Goal: Navigation & Orientation: Find specific page/section

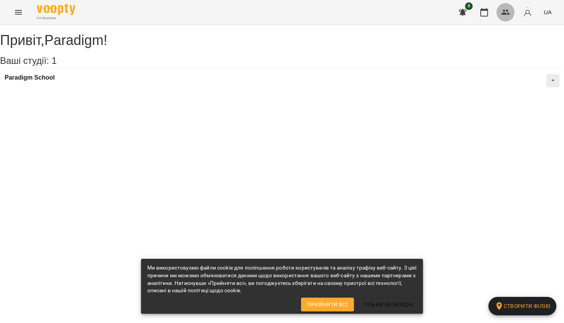
click at [500, 7] on button "button" at bounding box center [506, 12] width 18 height 18
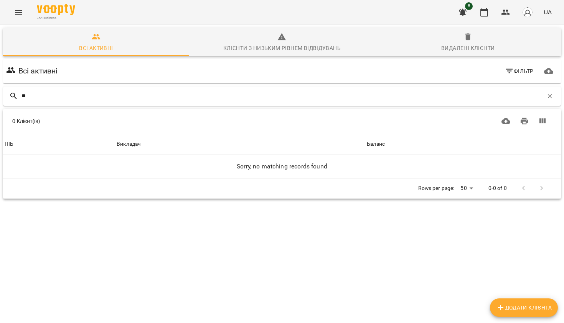
type input "*"
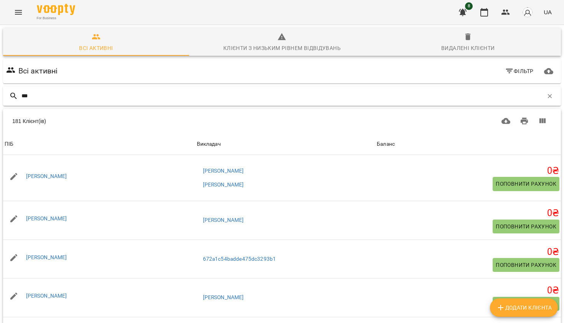
type input "****"
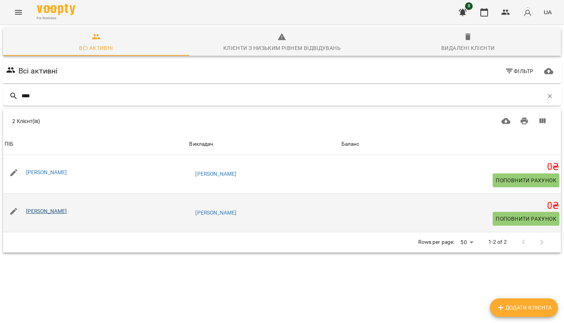
click at [54, 210] on link "Морозов Іван" at bounding box center [46, 211] width 41 height 6
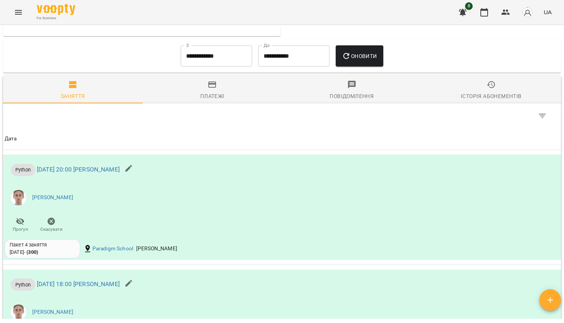
scroll to position [440, 0]
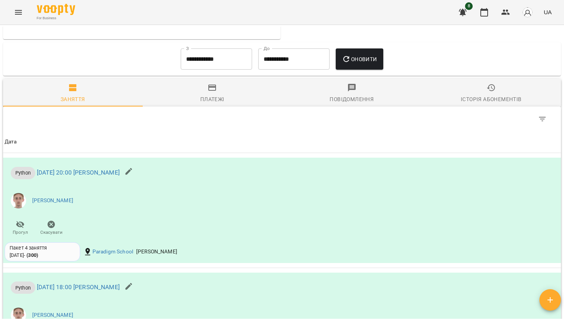
click at [466, 16] on icon "button" at bounding box center [463, 12] width 9 height 9
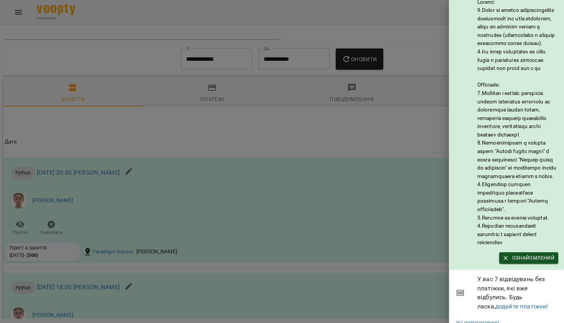
scroll to position [20, 0]
click at [527, 262] on span "Ознайомлений" at bounding box center [528, 257] width 51 height 8
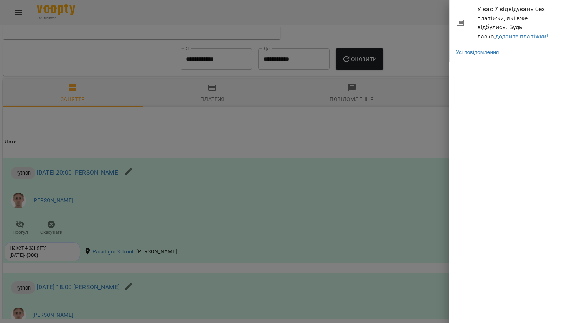
scroll to position [0, 0]
click at [527, 38] on link "додайте платіжки!" at bounding box center [522, 36] width 53 height 7
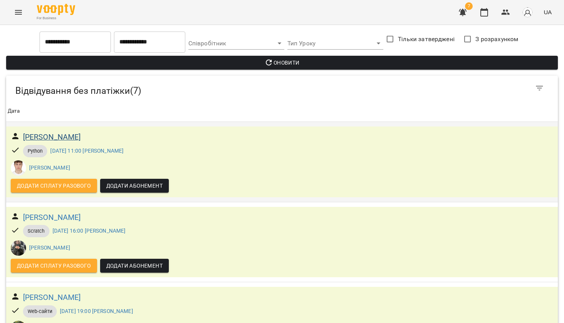
click at [70, 139] on h6 "Хутренко Паша" at bounding box center [52, 137] width 58 height 12
click at [59, 211] on h6 "Семчук Давид" at bounding box center [52, 217] width 58 height 12
click at [81, 291] on h6 "Калініченко Олексій" at bounding box center [52, 297] width 58 height 12
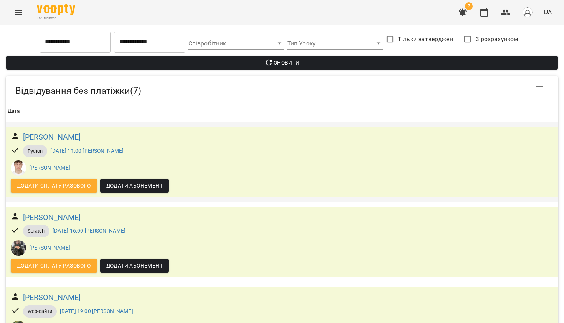
scroll to position [244, 0]
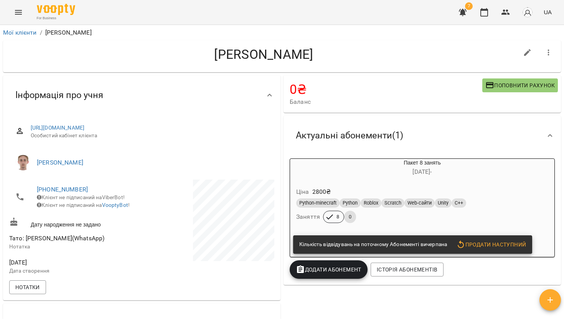
click at [345, 185] on div "Ціна 2800 ₴" at bounding box center [422, 192] width 255 height 14
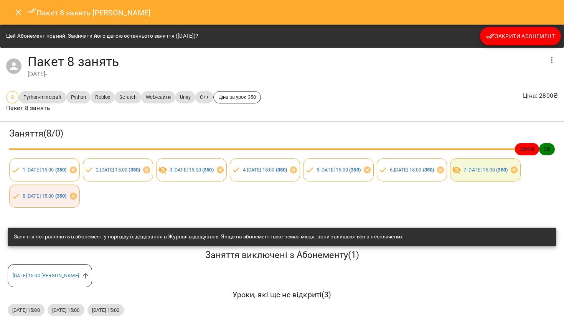
click at [516, 36] on span "Закрити Абонемент" at bounding box center [521, 35] width 69 height 9
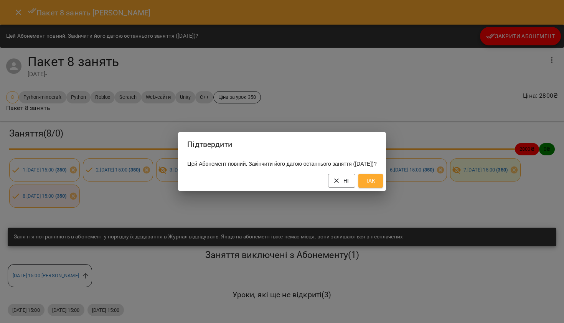
click at [377, 180] on span "Так" at bounding box center [371, 180] width 12 height 9
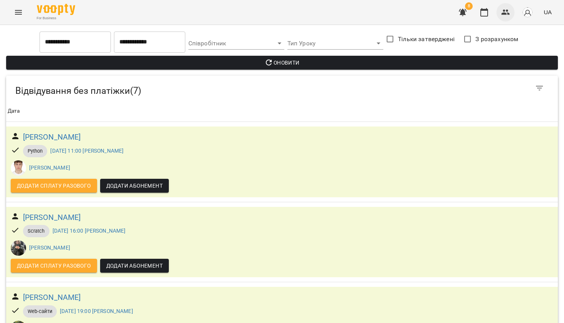
click at [509, 10] on icon "button" at bounding box center [506, 12] width 9 height 9
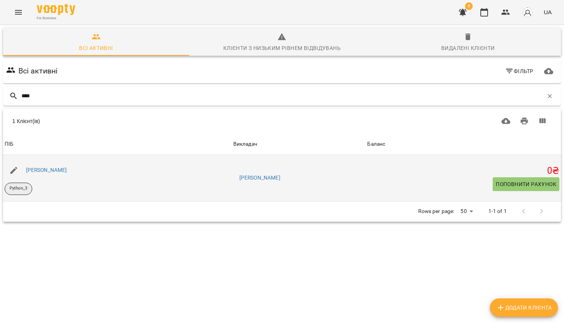
type input "****"
click at [25, 190] on p "Python_3" at bounding box center [19, 188] width 18 height 7
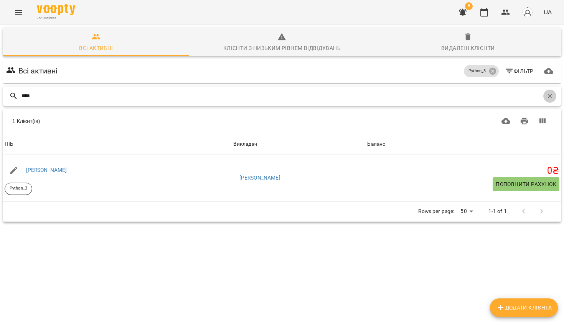
click at [553, 94] on icon "button" at bounding box center [550, 96] width 7 height 7
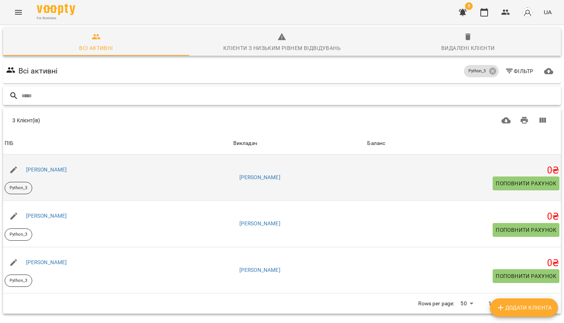
scroll to position [34, 0]
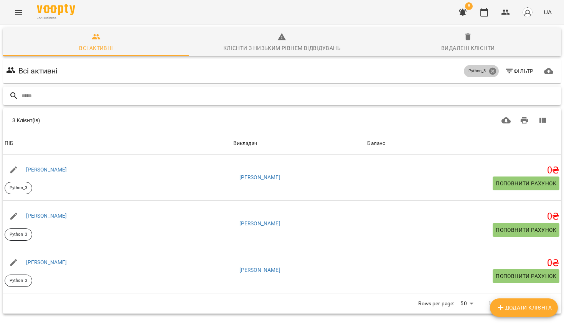
click at [495, 68] on icon at bounding box center [492, 71] width 7 height 7
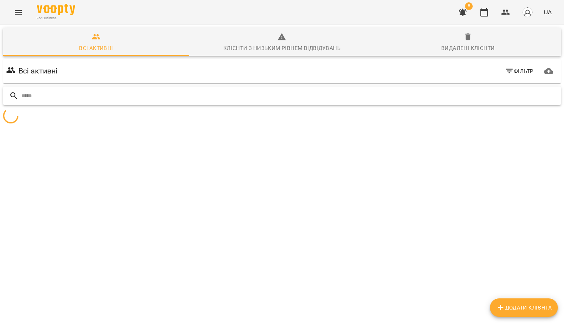
click at [466, 89] on input "text" at bounding box center [290, 95] width 537 height 13
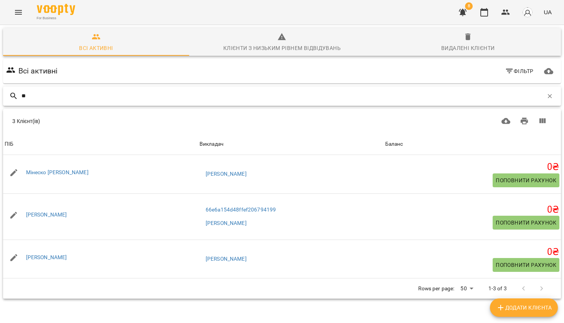
type input "***"
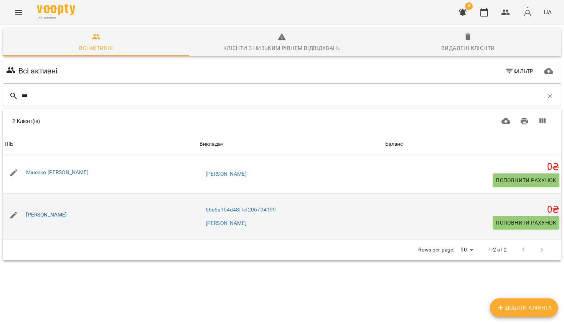
click at [48, 211] on link "Олег Міндрул" at bounding box center [46, 214] width 41 height 6
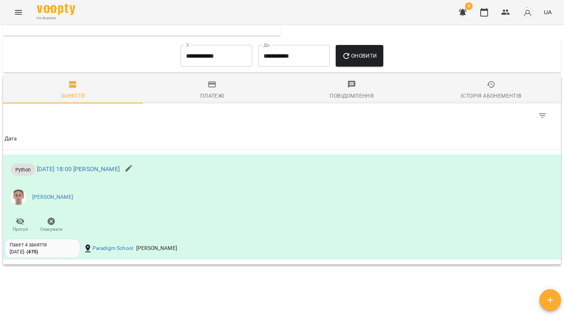
scroll to position [452, 0]
click at [211, 86] on icon "button" at bounding box center [213, 83] width 8 height 6
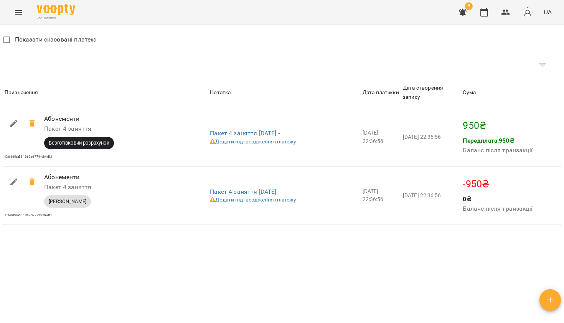
scroll to position [584, 0]
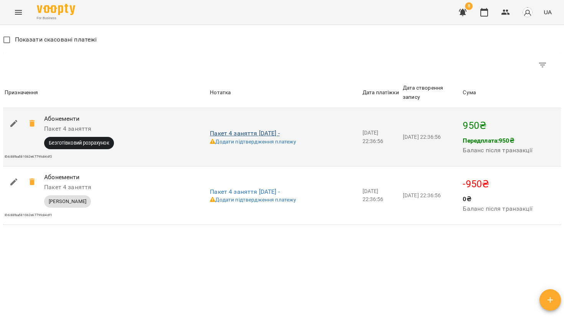
click at [229, 135] on link "Пакет 4 заняття 29-07-2025 -" at bounding box center [245, 132] width 70 height 7
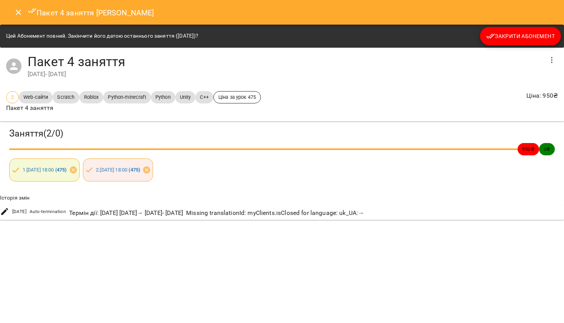
click at [21, 13] on icon "Close" at bounding box center [18, 12] width 9 height 9
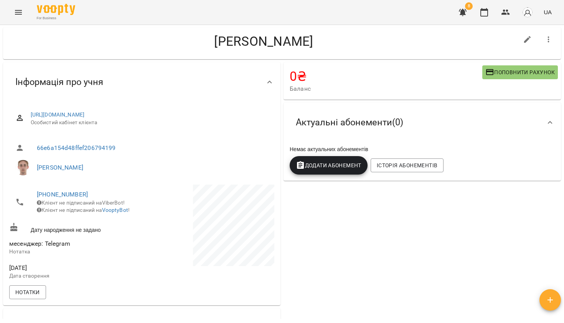
scroll to position [15, 0]
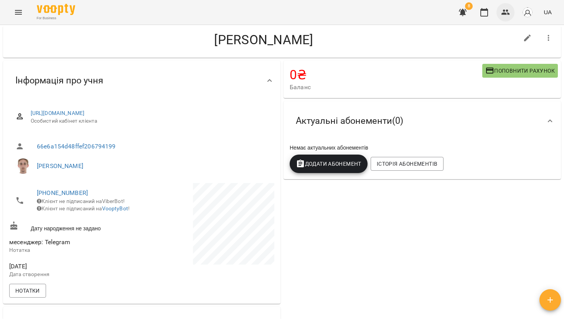
click at [508, 14] on icon "button" at bounding box center [506, 12] width 9 height 9
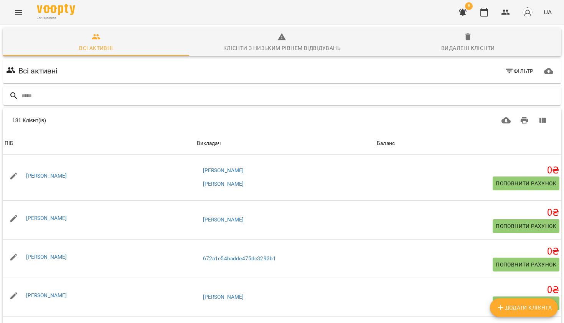
click at [231, 99] on input "text" at bounding box center [290, 95] width 537 height 13
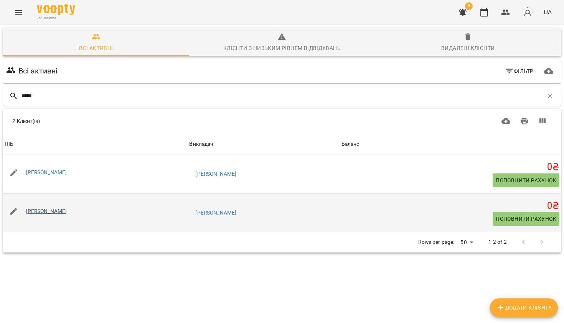
type input "*****"
click at [39, 209] on link "Скрипник Микита" at bounding box center [46, 211] width 41 height 6
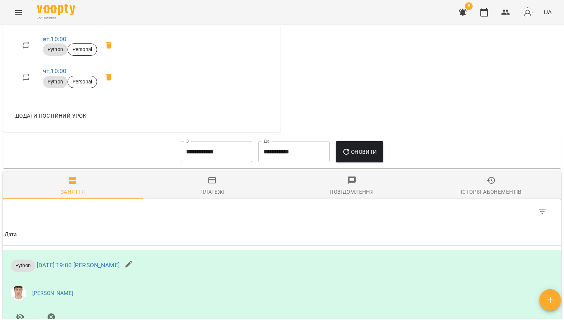
click at [203, 195] on div "Платежі" at bounding box center [212, 191] width 24 height 9
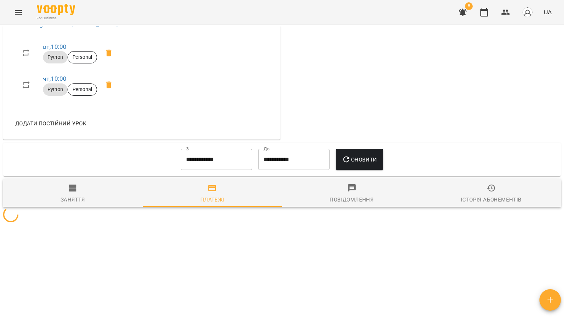
scroll to position [342, 0]
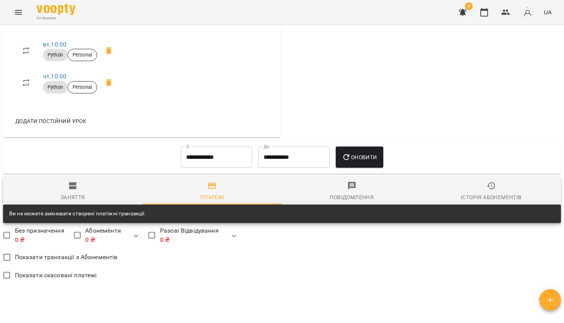
click at [220, 166] on input "**********" at bounding box center [216, 157] width 71 height 22
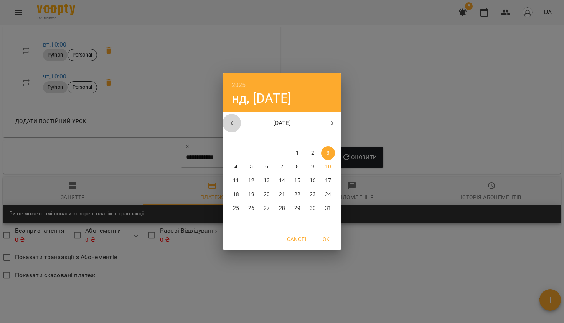
click at [234, 122] on icon "button" at bounding box center [231, 122] width 9 height 9
click at [248, 153] on span "1" at bounding box center [252, 153] width 14 height 8
type input "**********"
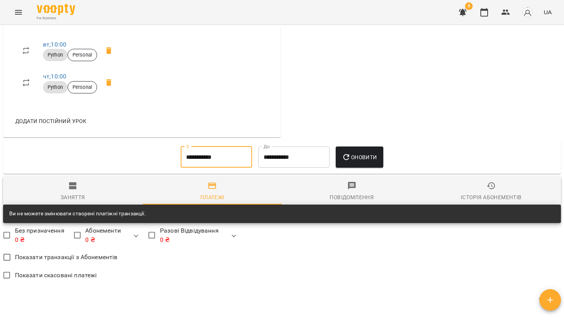
click at [348, 167] on button "Оновити" at bounding box center [359, 157] width 47 height 22
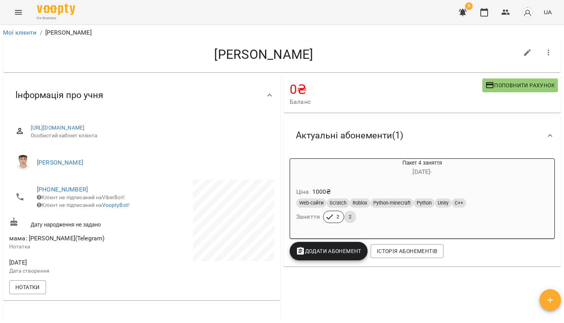
scroll to position [0, 0]
click at [30, 34] on link "Мої клієнти" at bounding box center [20, 32] width 34 height 7
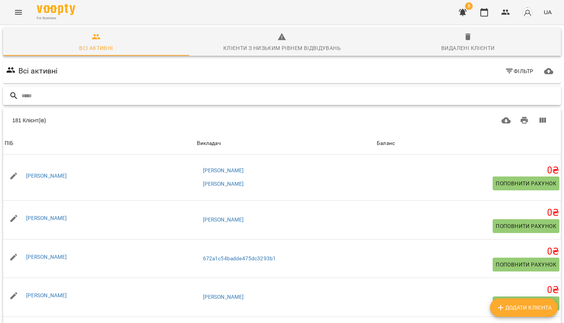
click at [195, 97] on input "text" at bounding box center [290, 95] width 537 height 13
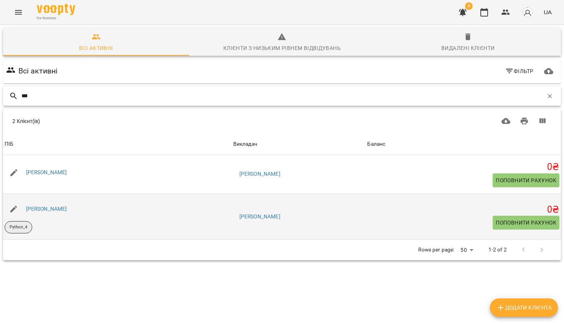
type input "***"
click at [25, 227] on p "Python_4" at bounding box center [19, 227] width 18 height 7
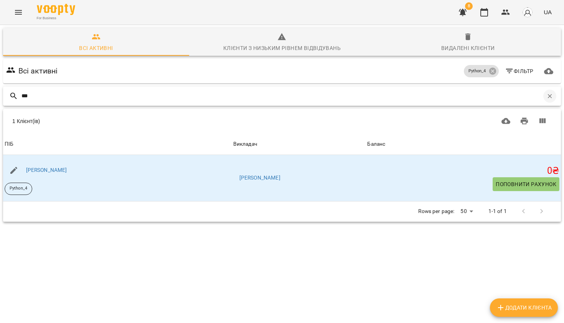
click at [553, 99] on icon "button" at bounding box center [550, 96] width 7 height 7
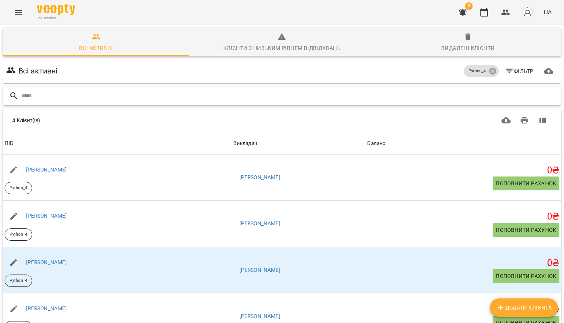
scroll to position [9, 0]
click at [493, 68] on icon at bounding box center [492, 71] width 7 height 7
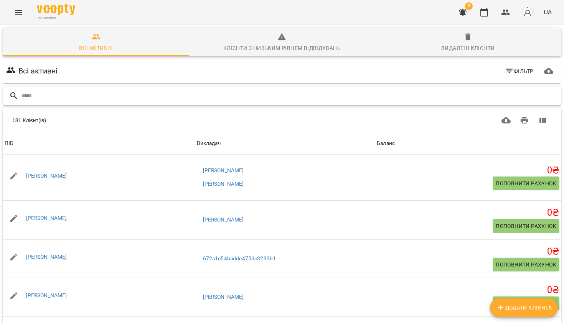
click at [477, 86] on div at bounding box center [282, 95] width 558 height 19
click at [475, 89] on input "text" at bounding box center [290, 95] width 537 height 13
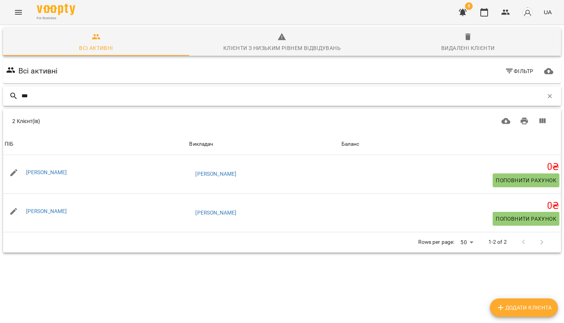
click at [171, 89] on input "***" at bounding box center [283, 95] width 522 height 13
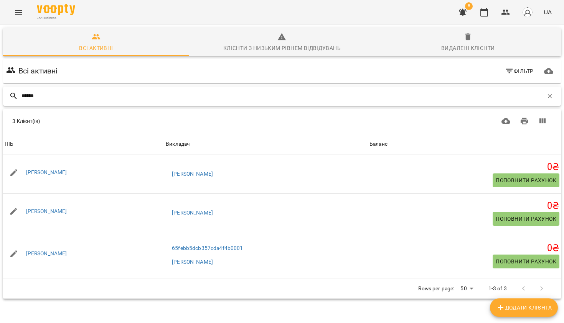
click at [276, 89] on input "******" at bounding box center [283, 95] width 522 height 13
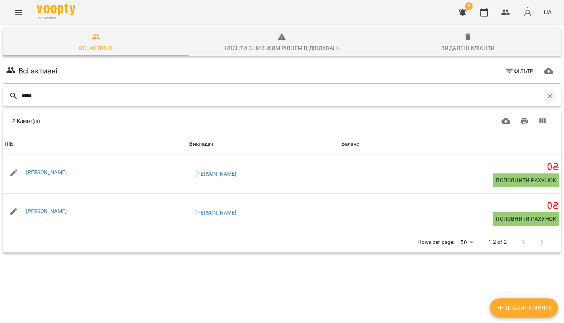
type input "*****"
click at [551, 94] on icon "button" at bounding box center [550, 96] width 4 height 4
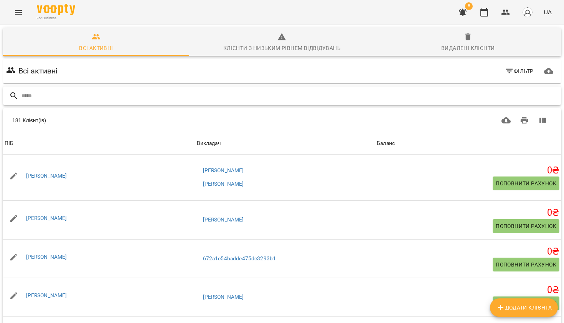
click at [485, 89] on input "text" at bounding box center [290, 95] width 537 height 13
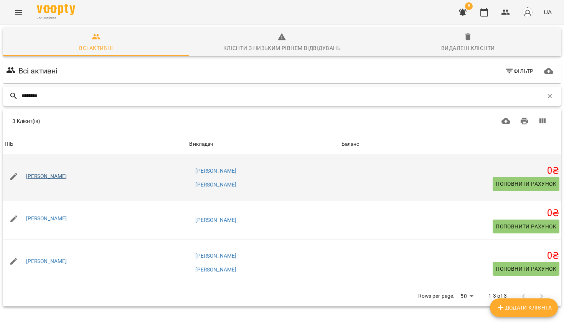
type input "********"
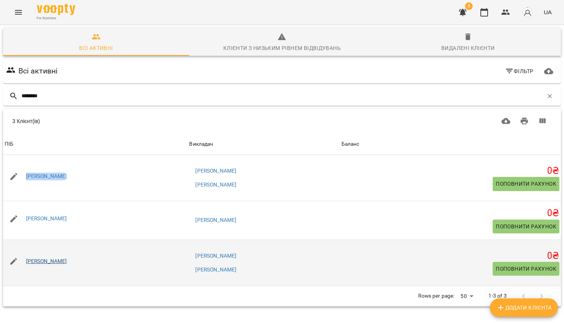
click at [53, 258] on link "Віра Кривенко" at bounding box center [46, 261] width 41 height 6
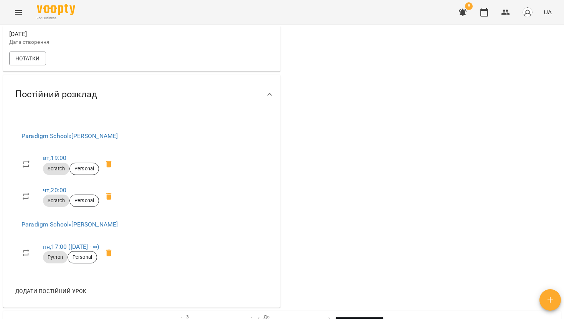
scroll to position [342, 0]
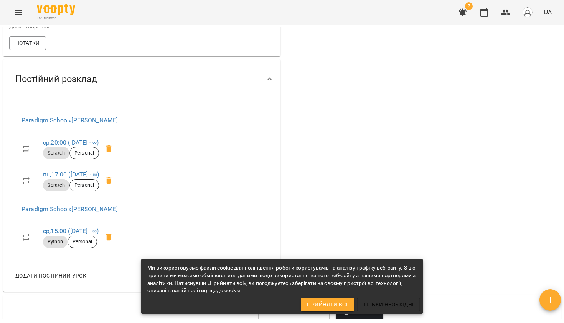
scroll to position [368, 0]
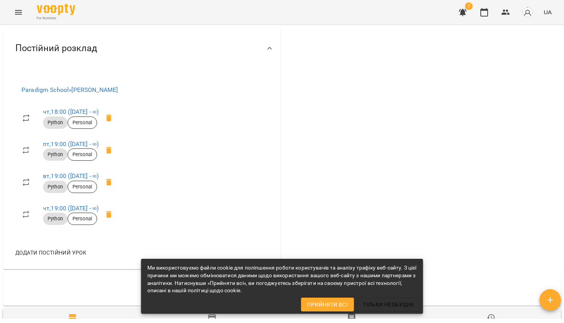
scroll to position [364, 0]
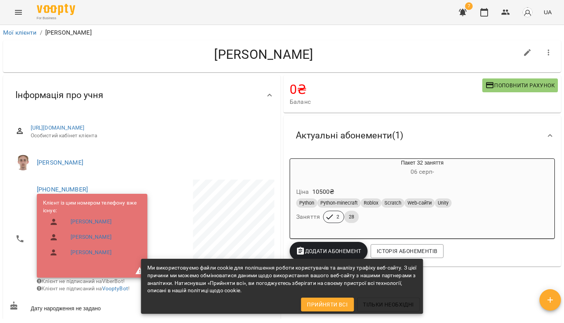
click at [17, 17] on icon "Menu" at bounding box center [18, 12] width 9 height 9
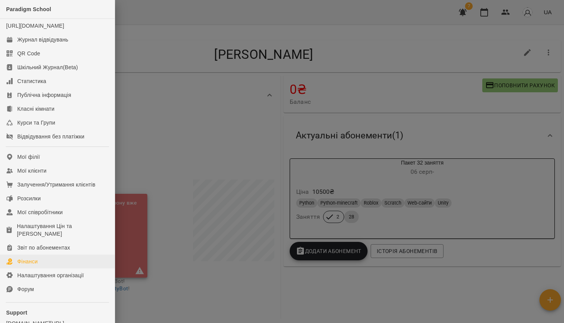
click at [76, 264] on link "Фінанси" at bounding box center [57, 261] width 115 height 14
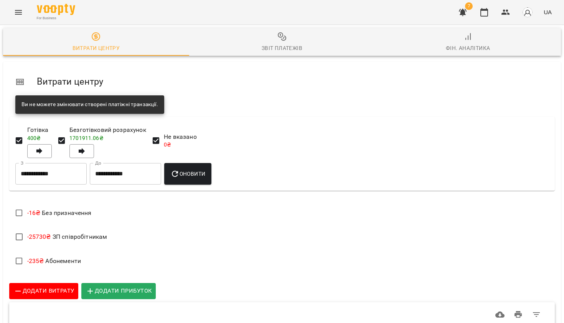
click at [271, 51] on div "Звіт платежів" at bounding box center [282, 47] width 41 height 9
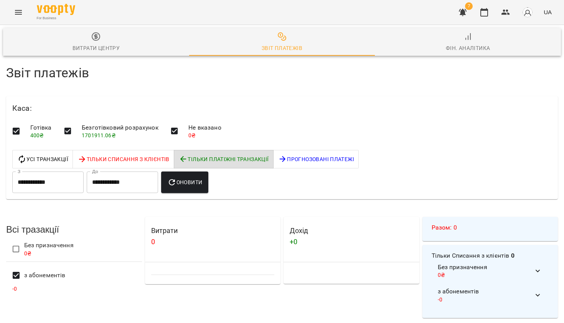
click at [68, 181] on input "**********" at bounding box center [47, 182] width 71 height 22
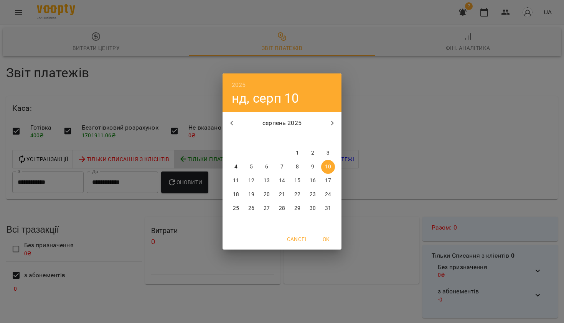
click at [240, 167] on span "4" at bounding box center [236, 167] width 14 height 8
type input "**********"
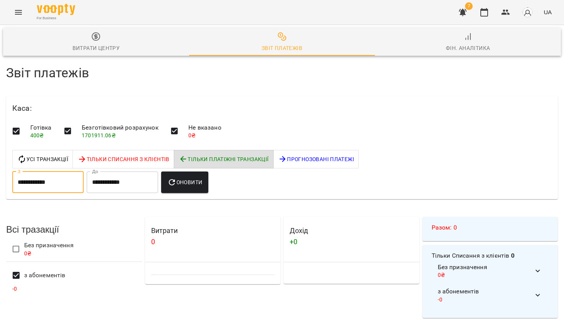
click at [194, 186] on button "Оновити" at bounding box center [184, 182] width 47 height 22
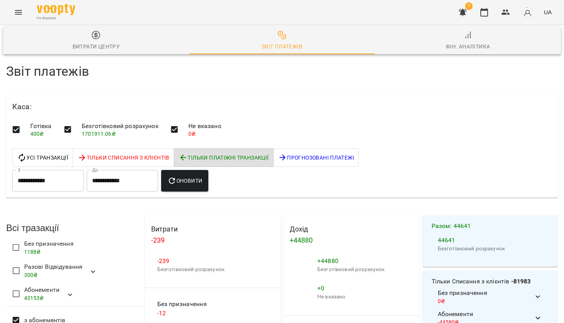
scroll to position [264, 0]
click at [470, 311] on li "100" at bounding box center [466, 307] width 23 height 14
type input "***"
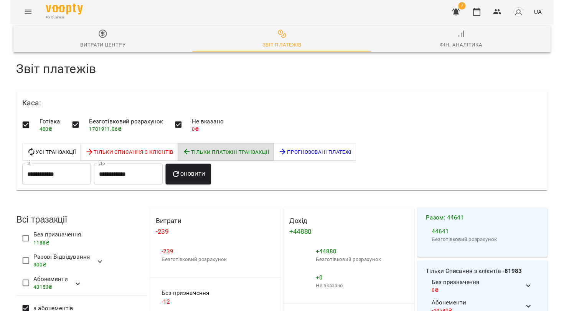
scroll to position [3863, 0]
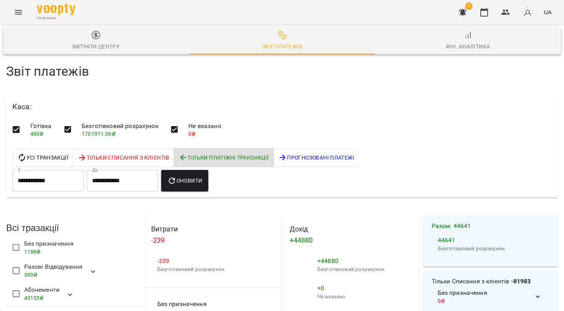
scroll to position [946, 0]
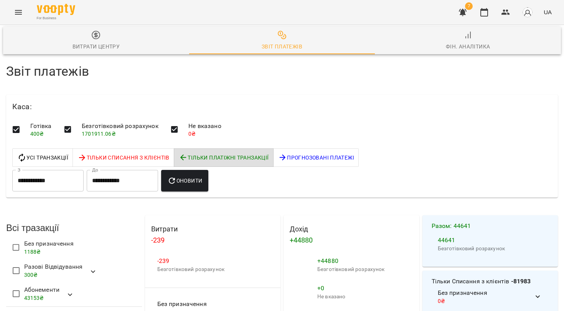
scroll to position [2132, 0]
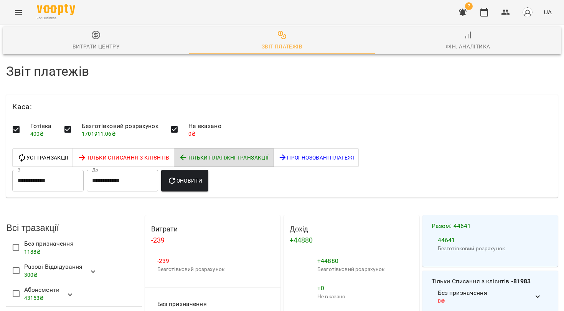
scroll to position [724, 0]
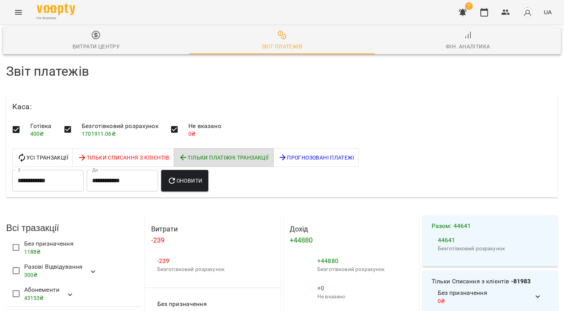
scroll to position [3873, 0]
click at [22, 18] on button "Menu" at bounding box center [18, 12] width 18 height 18
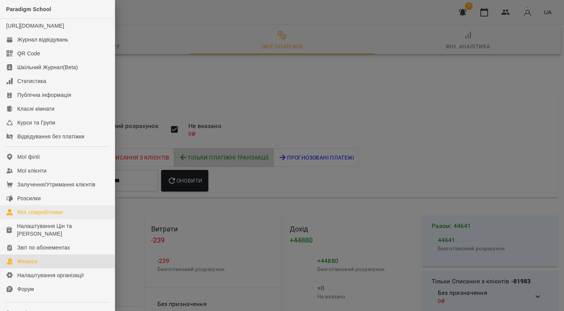
click at [51, 219] on link "Мої співробітники" at bounding box center [57, 212] width 115 height 14
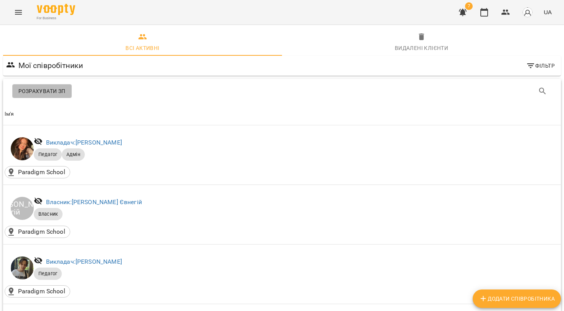
click at [52, 94] on span "Розрахувати ЗП" at bounding box center [41, 90] width 47 height 9
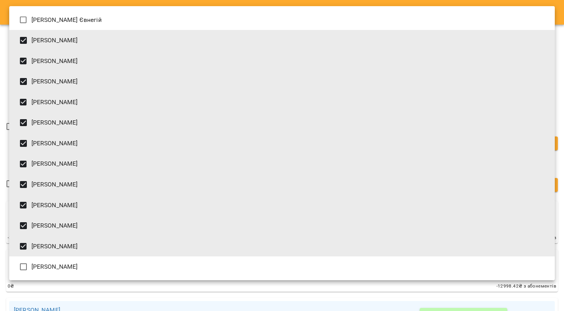
scroll to position [20, 0]
type input "**********"
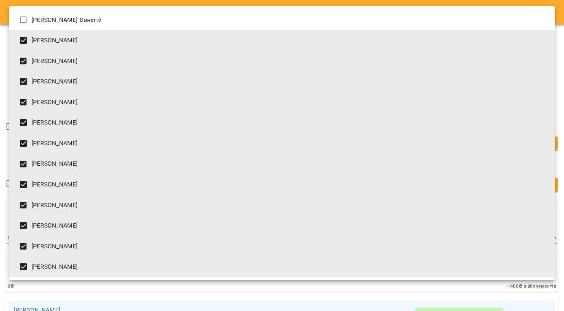
click at [101, 285] on div at bounding box center [282, 155] width 564 height 311
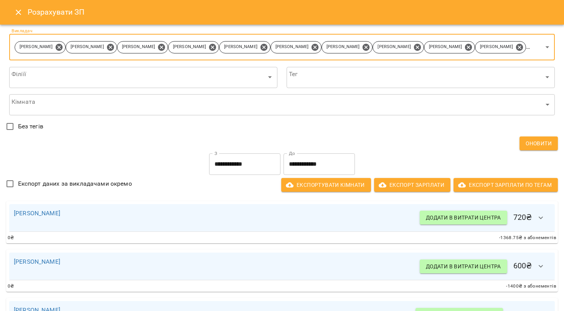
click at [257, 169] on input "**********" at bounding box center [244, 164] width 71 height 22
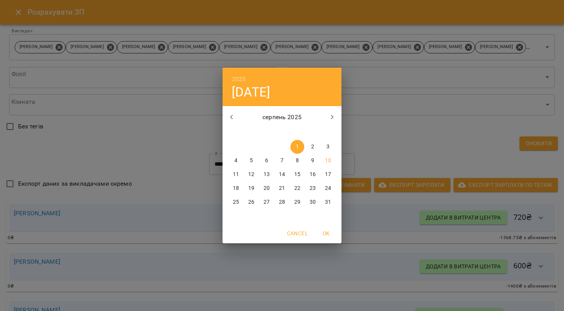
click at [236, 162] on p "4" at bounding box center [236, 161] width 3 height 8
type input "**********"
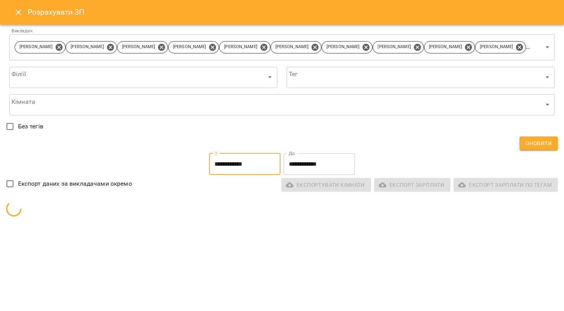
click at [307, 165] on input "**********" at bounding box center [319, 164] width 71 height 22
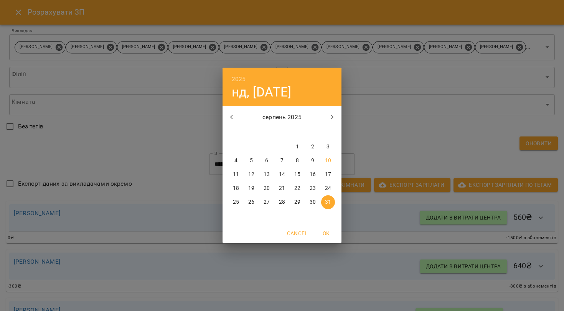
click at [328, 159] on p "10" at bounding box center [328, 161] width 6 height 8
type input "**********"
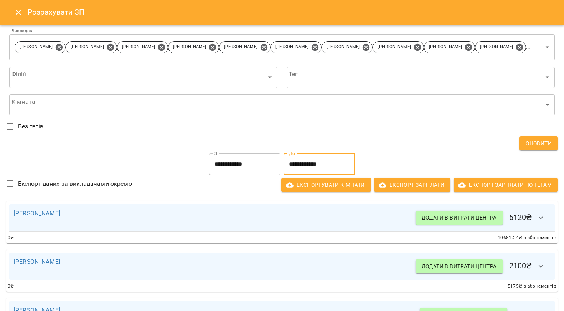
scroll to position [0, 0]
click at [18, 15] on icon "Close" at bounding box center [18, 12] width 9 height 9
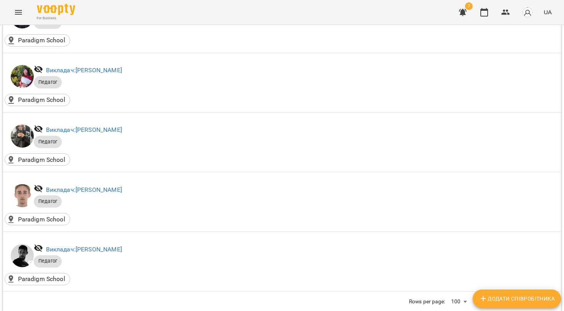
click at [18, 15] on icon "Menu" at bounding box center [18, 12] width 9 height 9
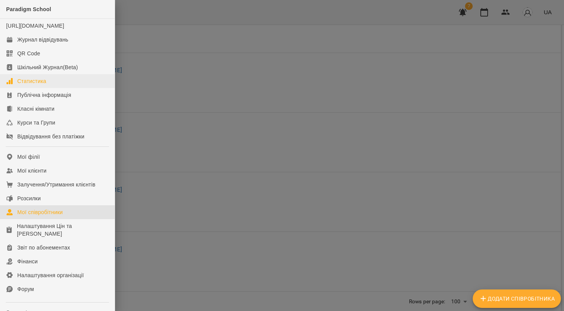
click at [16, 88] on link "Статистика" at bounding box center [57, 81] width 115 height 14
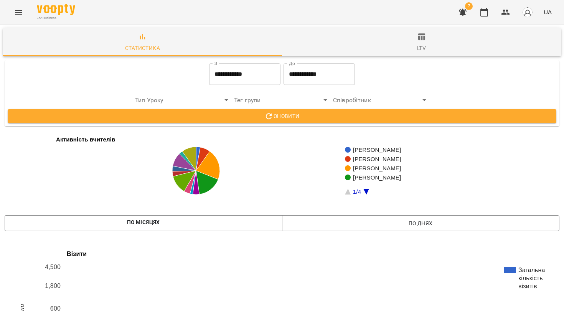
click at [215, 73] on input "**********" at bounding box center [244, 74] width 71 height 22
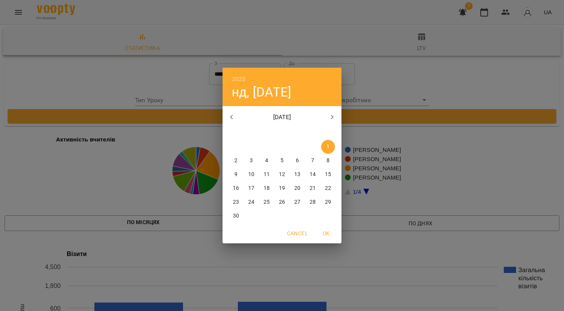
click at [232, 119] on icon "button" at bounding box center [231, 117] width 9 height 9
click at [336, 113] on icon "button" at bounding box center [332, 117] width 9 height 9
click at [382, 96] on div "2025 нд, черв 1 червень 2025 пн вт ср чт пт сб нд 26 27 28 29 30 31 1 2 3 4 5 6…" at bounding box center [282, 155] width 564 height 311
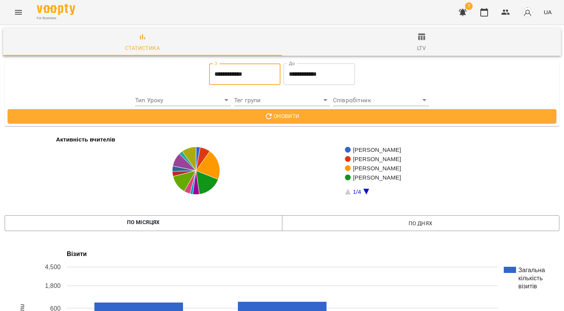
click at [353, 87] on div "Співробітник ​" at bounding box center [381, 97] width 99 height 22
click at [343, 81] on input "**********" at bounding box center [319, 74] width 71 height 22
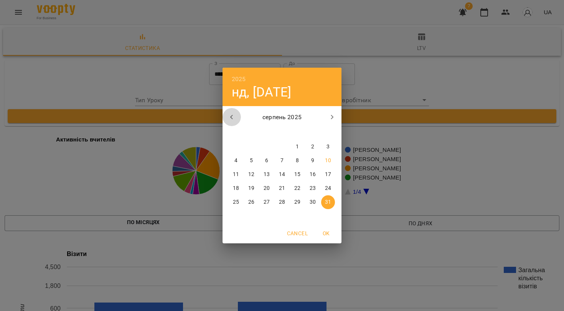
click at [230, 119] on icon "button" at bounding box center [231, 117] width 9 height 9
click at [335, 114] on icon "button" at bounding box center [332, 117] width 9 height 9
click at [329, 231] on span "OK" at bounding box center [326, 232] width 18 height 9
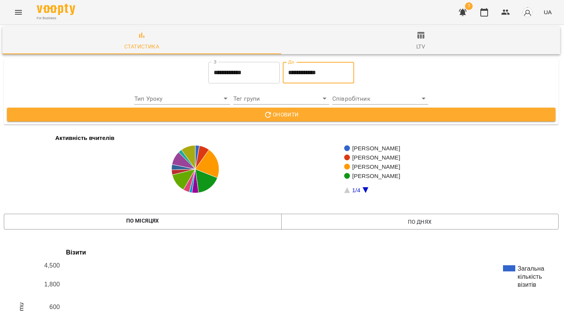
scroll to position [860, 1]
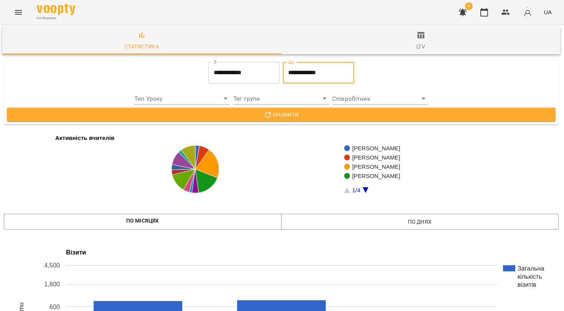
click at [22, 17] on icon "Menu" at bounding box center [18, 12] width 9 height 9
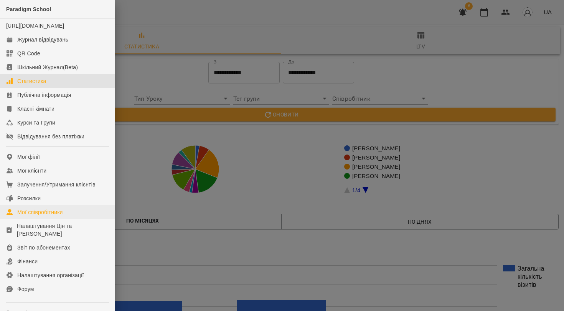
click at [40, 216] on div "Мої співробітники" at bounding box center [40, 212] width 46 height 8
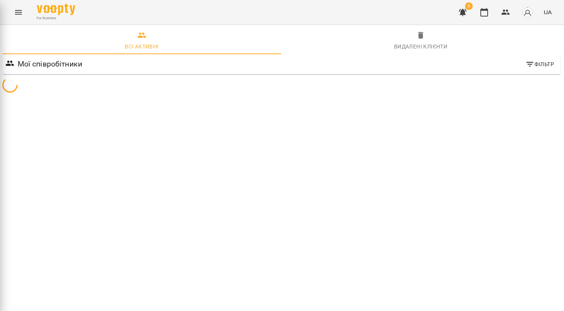
scroll to position [0, 1]
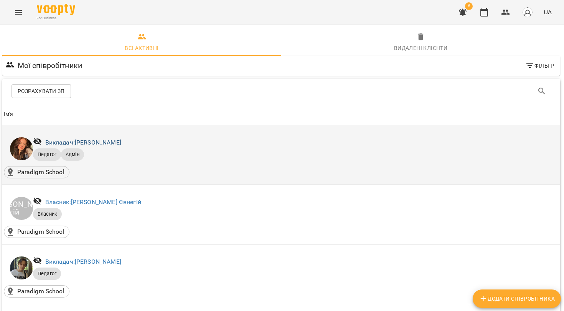
click at [88, 142] on link "Викладач: Беліменко Вікторія Віталіївна" at bounding box center [83, 142] width 76 height 7
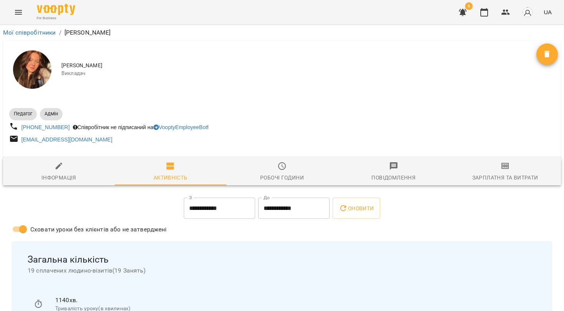
click at [497, 169] on span "Зарплатня та Витрати" at bounding box center [505, 171] width 103 height 21
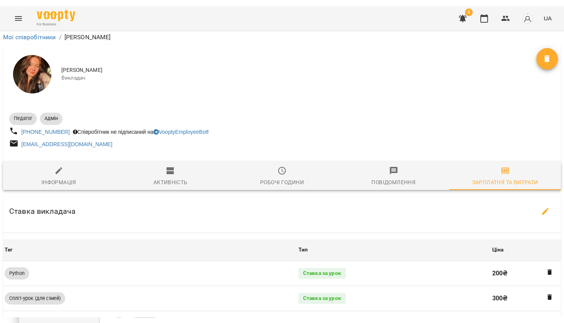
scroll to position [239, 0]
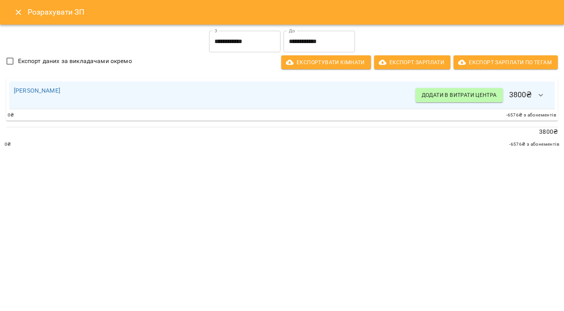
click at [235, 48] on input "**********" at bounding box center [244, 42] width 71 height 22
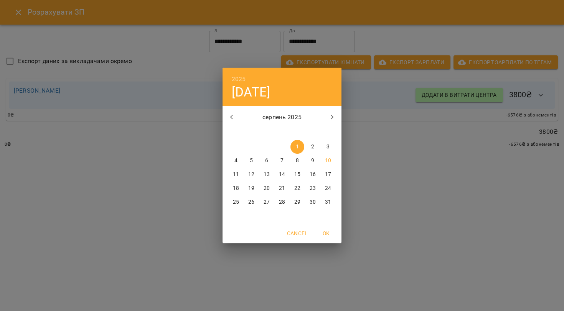
click at [320, 38] on div "2025 пт, серп 1 серпень 2025 пн вт ср чт пт сб нд 28 29 30 31 1 2 3 4 5 6 7 8 9…" at bounding box center [282, 155] width 564 height 311
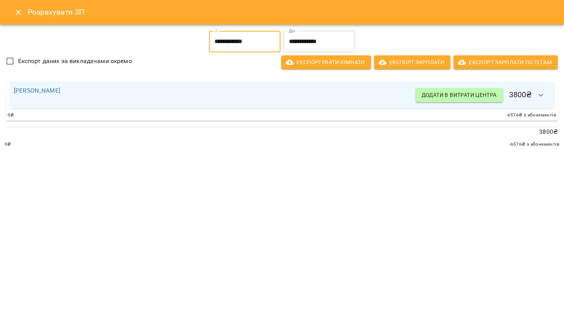
click at [320, 41] on input "**********" at bounding box center [319, 42] width 71 height 22
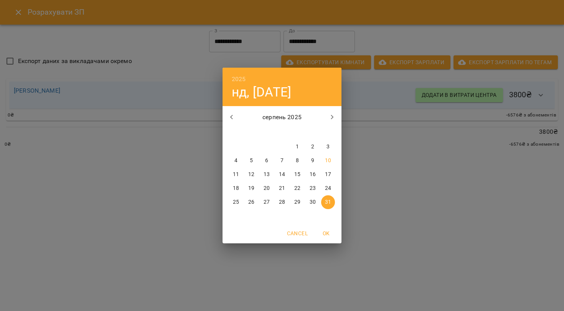
click at [328, 160] on p "10" at bounding box center [328, 161] width 6 height 8
type input "**********"
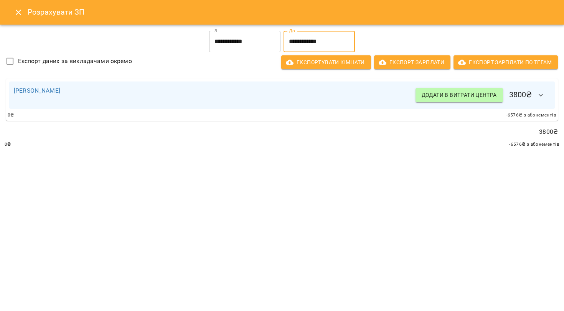
click at [539, 95] on icon "button" at bounding box center [541, 95] width 9 height 9
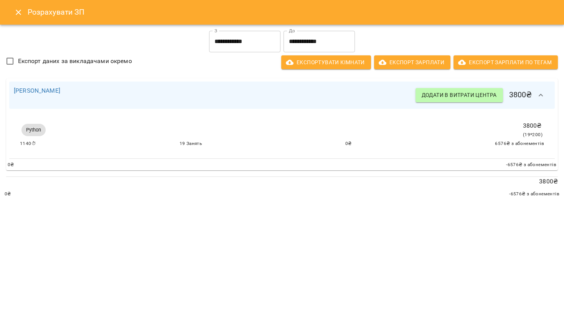
click at [21, 12] on icon "Close" at bounding box center [18, 12] width 9 height 9
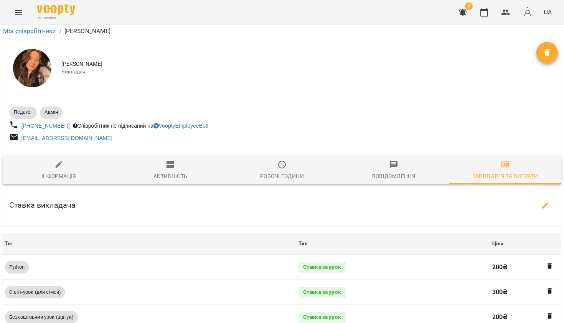
scroll to position [172, 0]
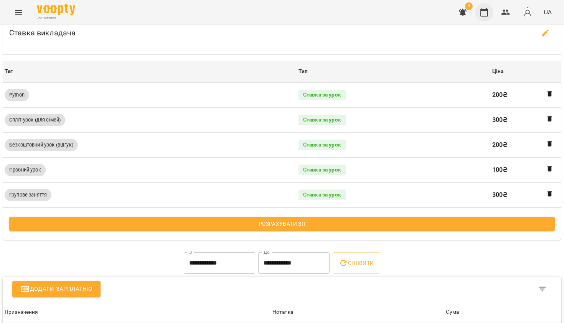
click at [485, 18] on button "button" at bounding box center [484, 12] width 18 height 18
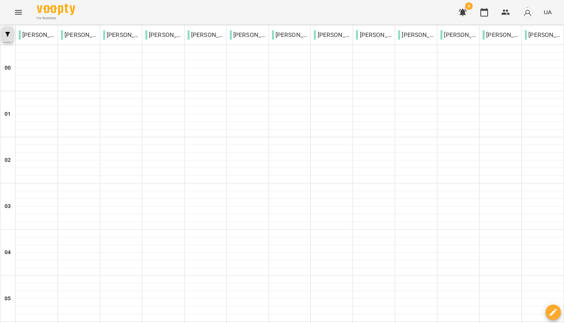
click at [8, 35] on icon "button" at bounding box center [7, 34] width 5 height 5
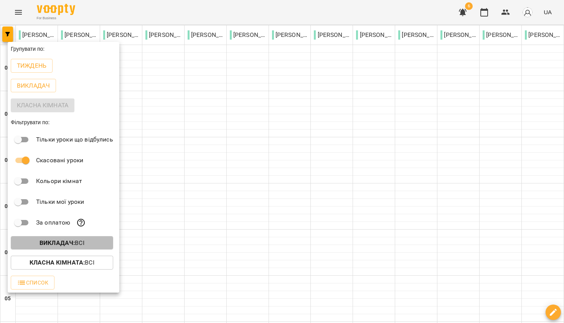
click at [68, 247] on p "Викладач : Всі" at bounding box center [62, 242] width 45 height 9
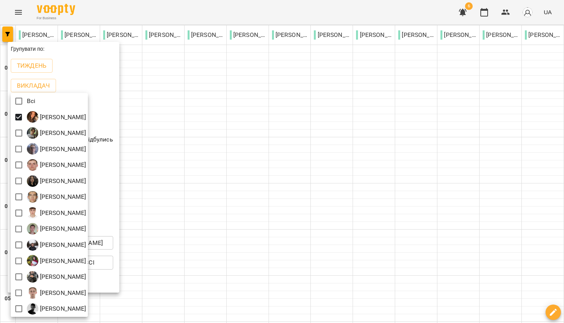
click at [26, 68] on div at bounding box center [282, 161] width 564 height 323
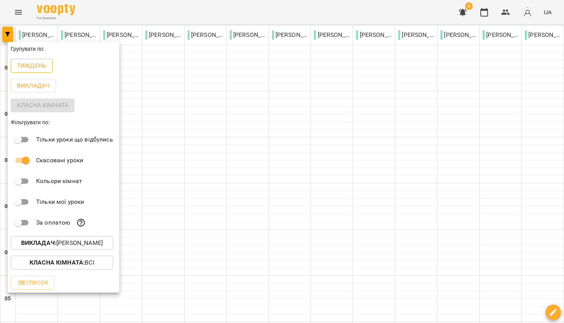
click at [29, 68] on p "Тиждень" at bounding box center [32, 65] width 30 height 9
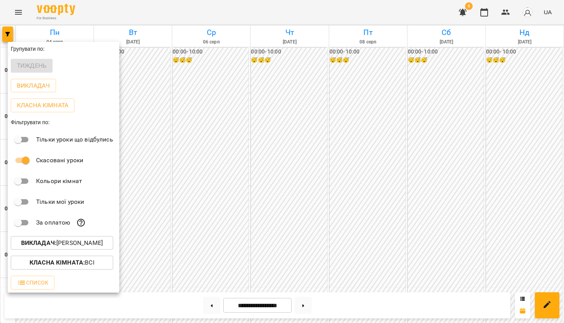
click at [29, 68] on div "Тиждень" at bounding box center [64, 66] width 112 height 20
click at [202, 77] on div at bounding box center [282, 161] width 564 height 323
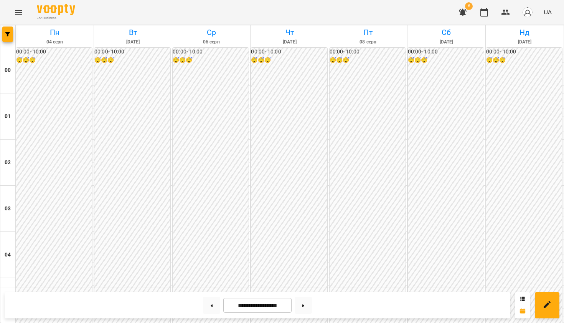
scroll to position [454, 0]
click at [463, 12] on icon "button" at bounding box center [463, 12] width 8 height 7
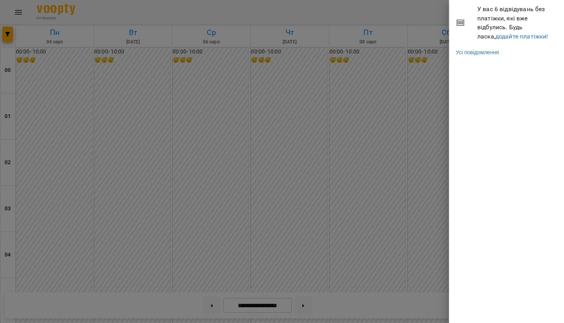
click at [496, 39] on span "У вас 6 відвідувань без платіжки, які вже відбулись. Будь ласка, додайте платіж…" at bounding box center [518, 23] width 81 height 36
click at [496, 34] on link "додайте платіжки!" at bounding box center [522, 36] width 53 height 7
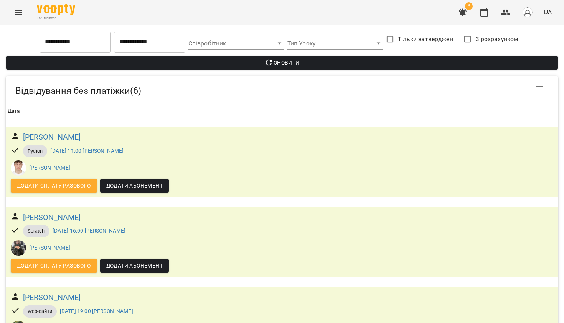
scroll to position [271, 0]
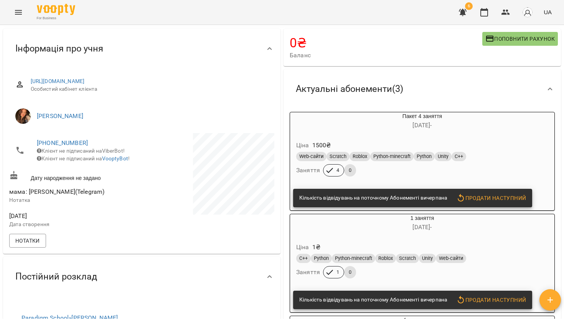
scroll to position [46, 0]
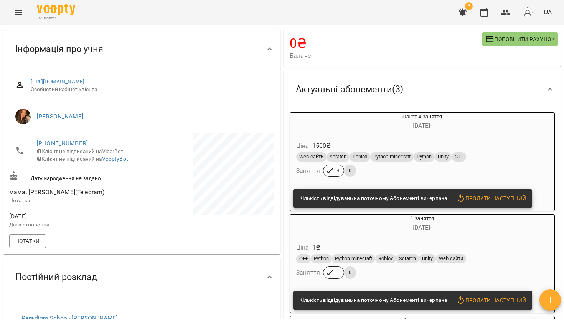
click at [345, 129] on h6 "21 лип -" at bounding box center [422, 125] width 265 height 11
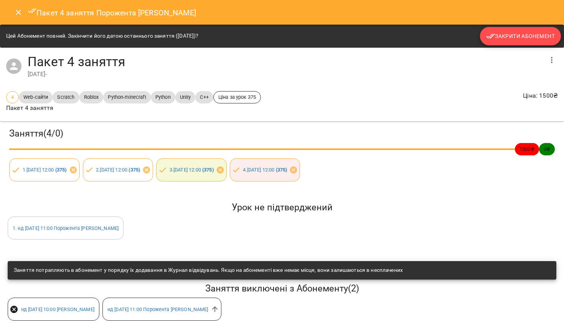
click at [531, 38] on span "Закрити Абонемент" at bounding box center [521, 35] width 69 height 9
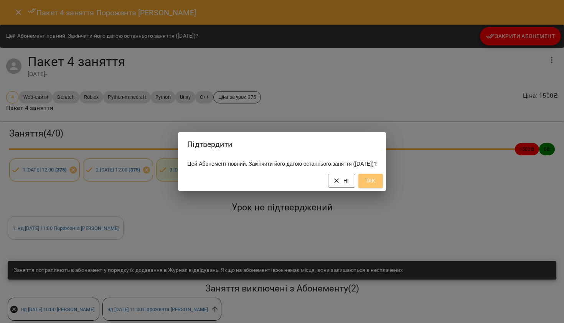
click at [383, 187] on button "Так" at bounding box center [371, 181] width 25 height 14
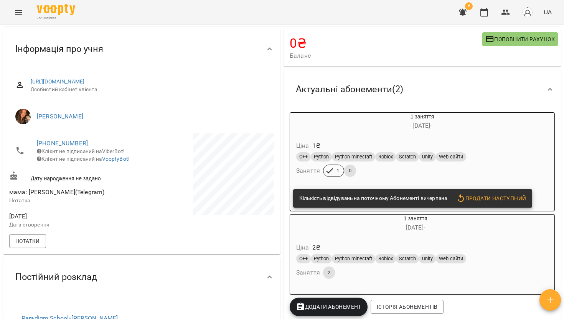
click at [432, 126] on span "07 серп -" at bounding box center [422, 125] width 19 height 7
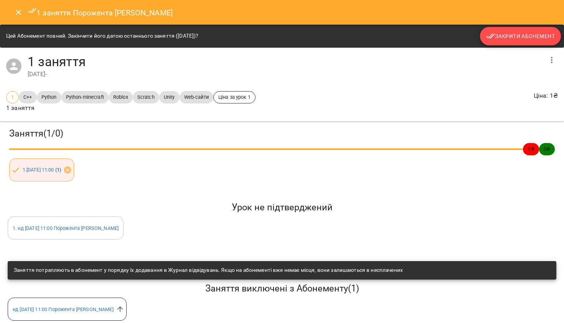
click at [510, 40] on span "Закрити Абонемент" at bounding box center [521, 35] width 69 height 9
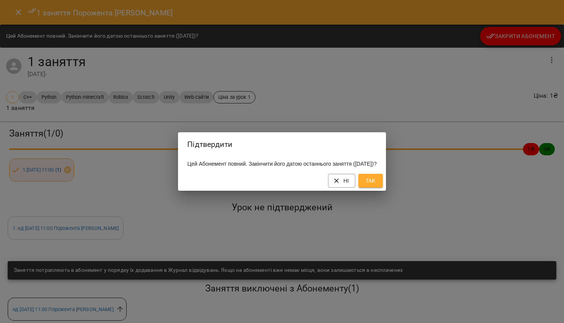
click at [377, 180] on span "Так" at bounding box center [371, 180] width 12 height 9
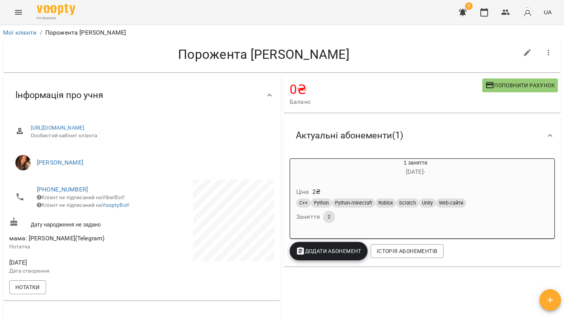
scroll to position [0, 0]
click at [20, 15] on icon "Menu" at bounding box center [18, 12] width 9 height 9
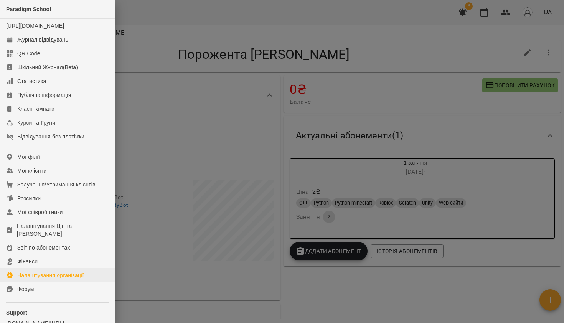
click at [52, 279] on div "Налаштування організації" at bounding box center [50, 275] width 67 height 8
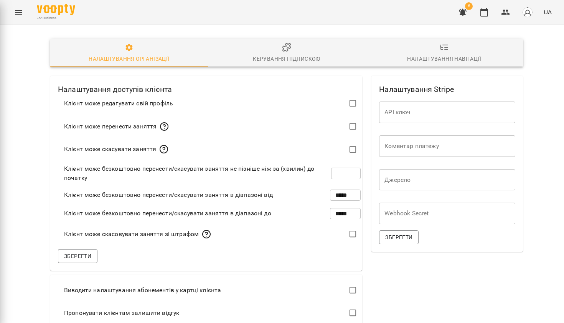
scroll to position [2, 0]
click at [274, 50] on span "Керування підпискою" at bounding box center [287, 53] width 149 height 21
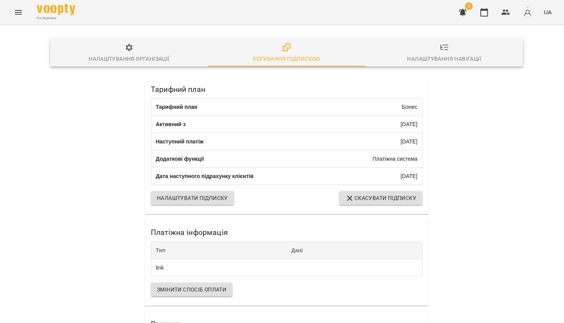
scroll to position [136, 0]
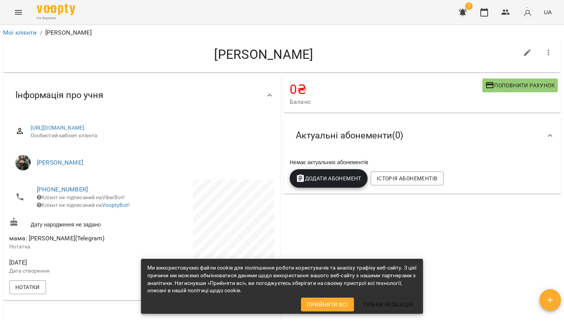
click at [124, 2] on div "For Business 7 UA" at bounding box center [282, 12] width 564 height 25
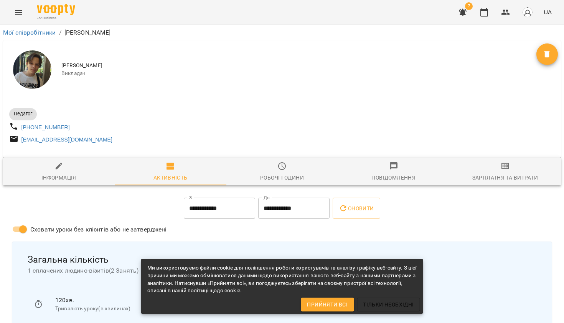
click at [488, 179] on div "Зарплатня та Витрати" at bounding box center [506, 177] width 66 height 9
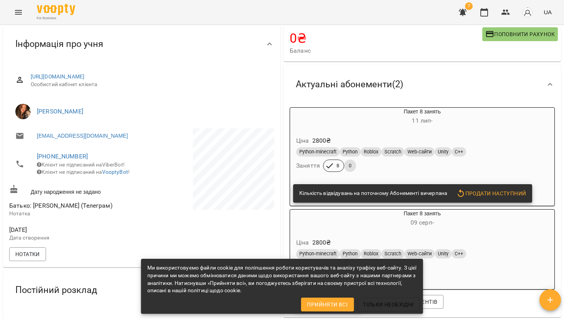
scroll to position [49, 0]
